Goal: Entertainment & Leisure: Consume media (video, audio)

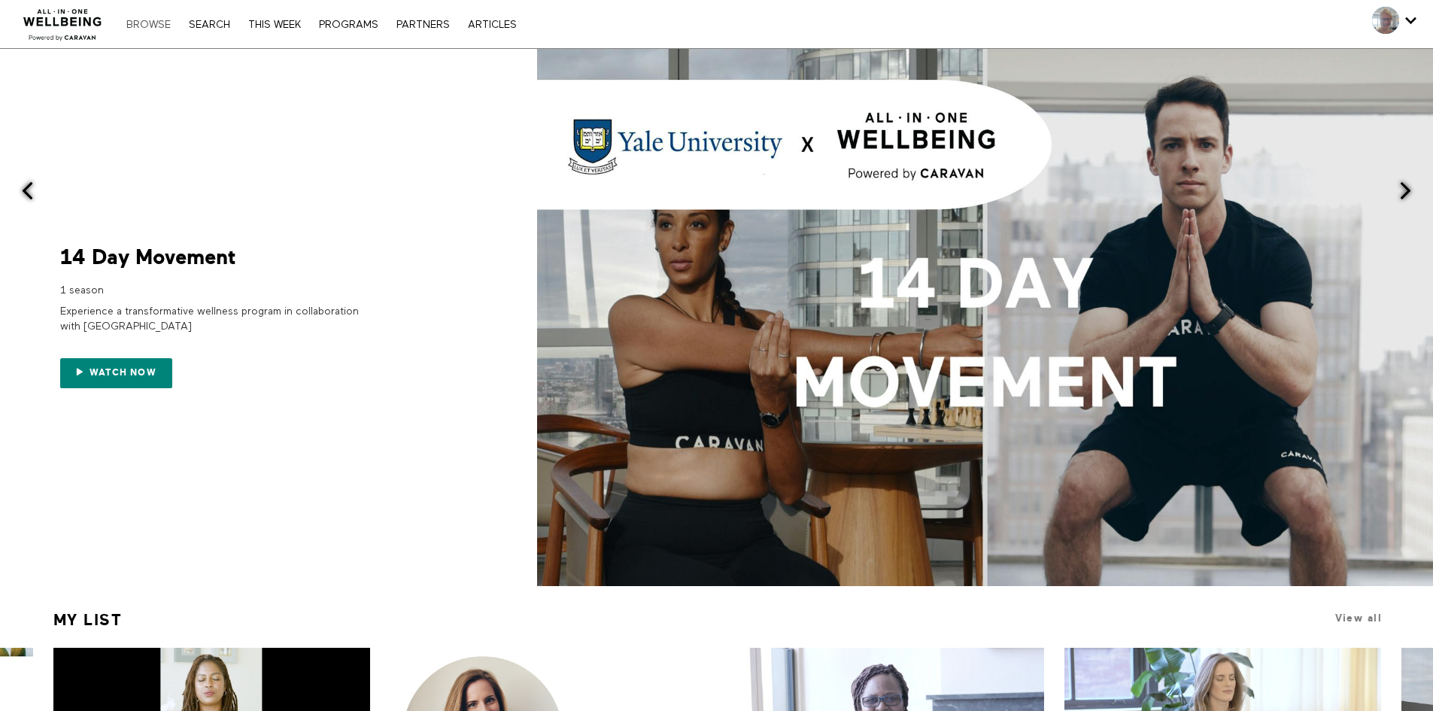
click at [144, 23] on link "Browse" at bounding box center [148, 25] width 59 height 11
click at [98, 378] on span "Watch now" at bounding box center [123, 372] width 67 height 11
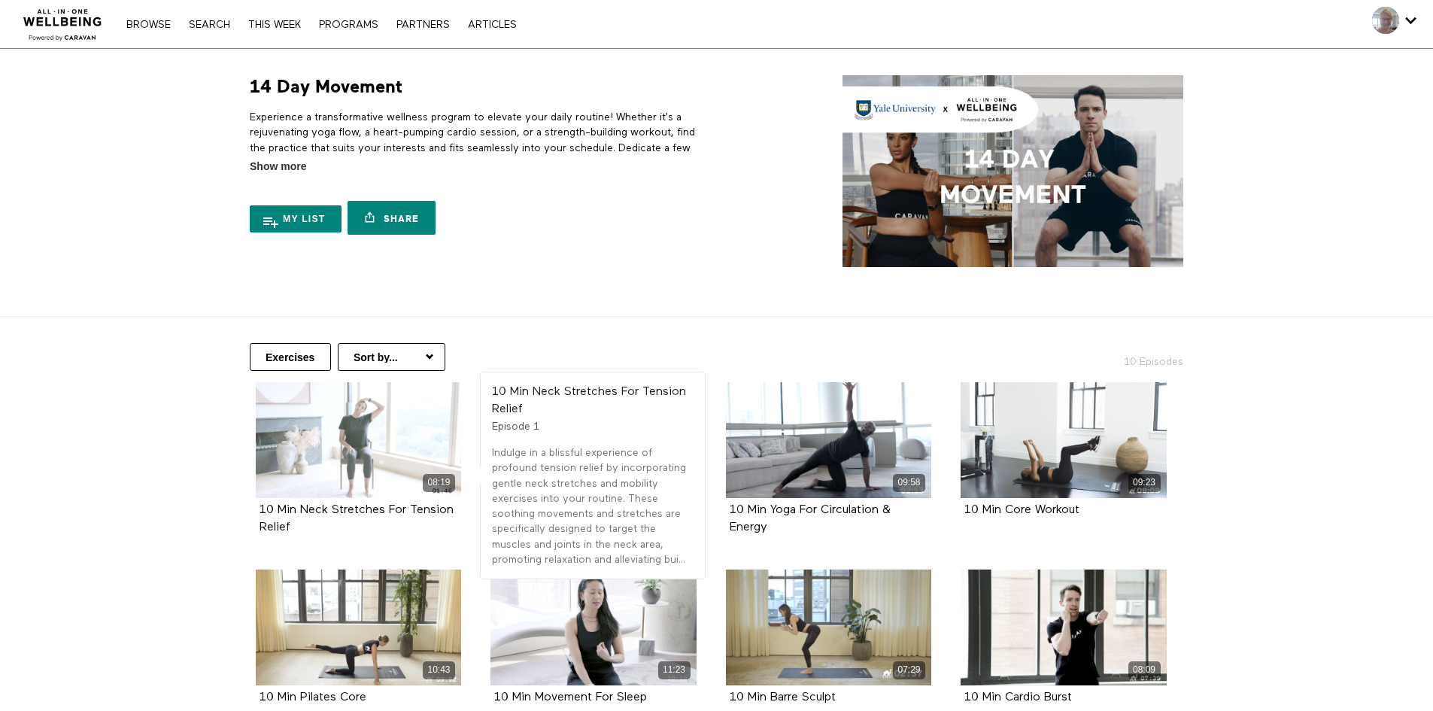
click at [333, 456] on div "08:19" at bounding box center [359, 440] width 206 height 116
